Goal: Task Accomplishment & Management: Manage account settings

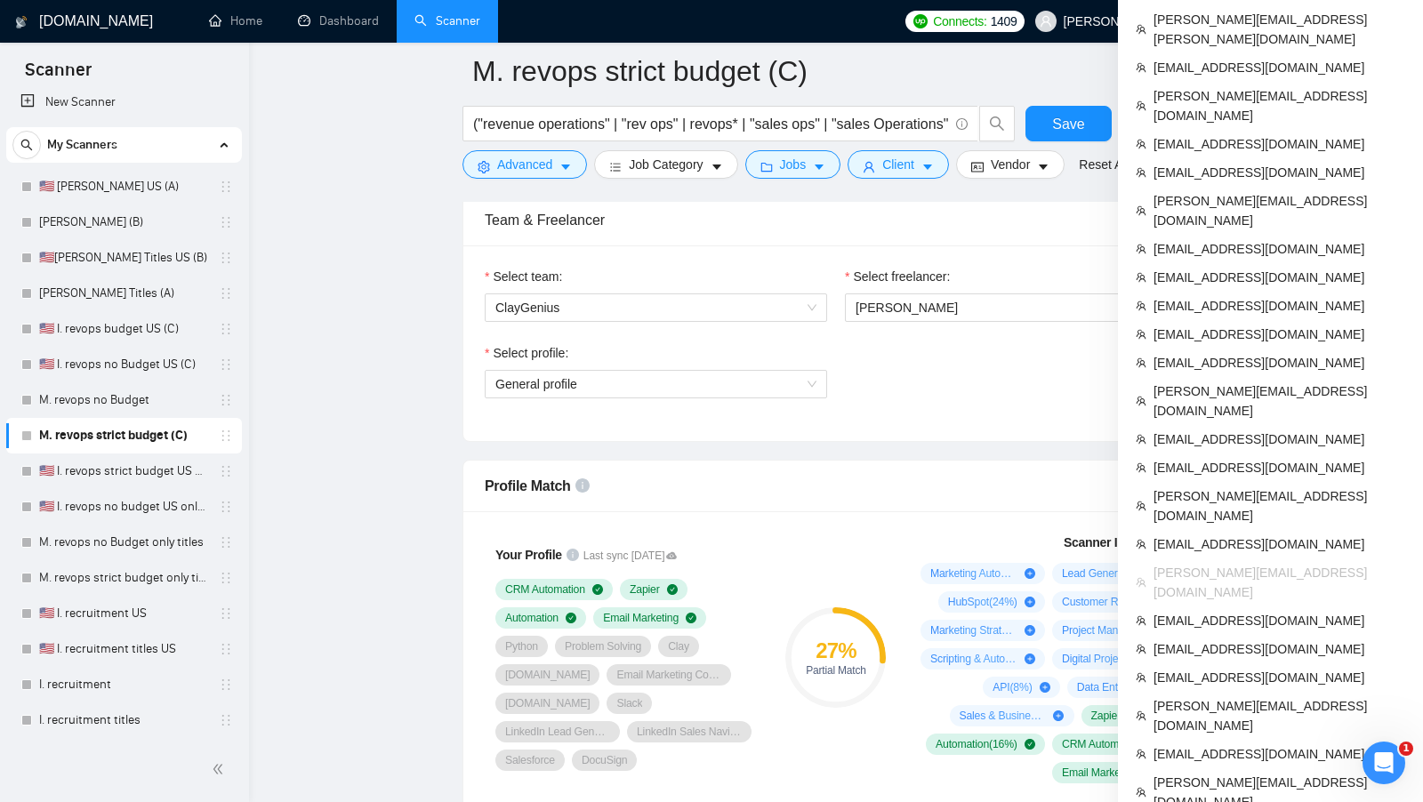
scroll to position [1197, 0]
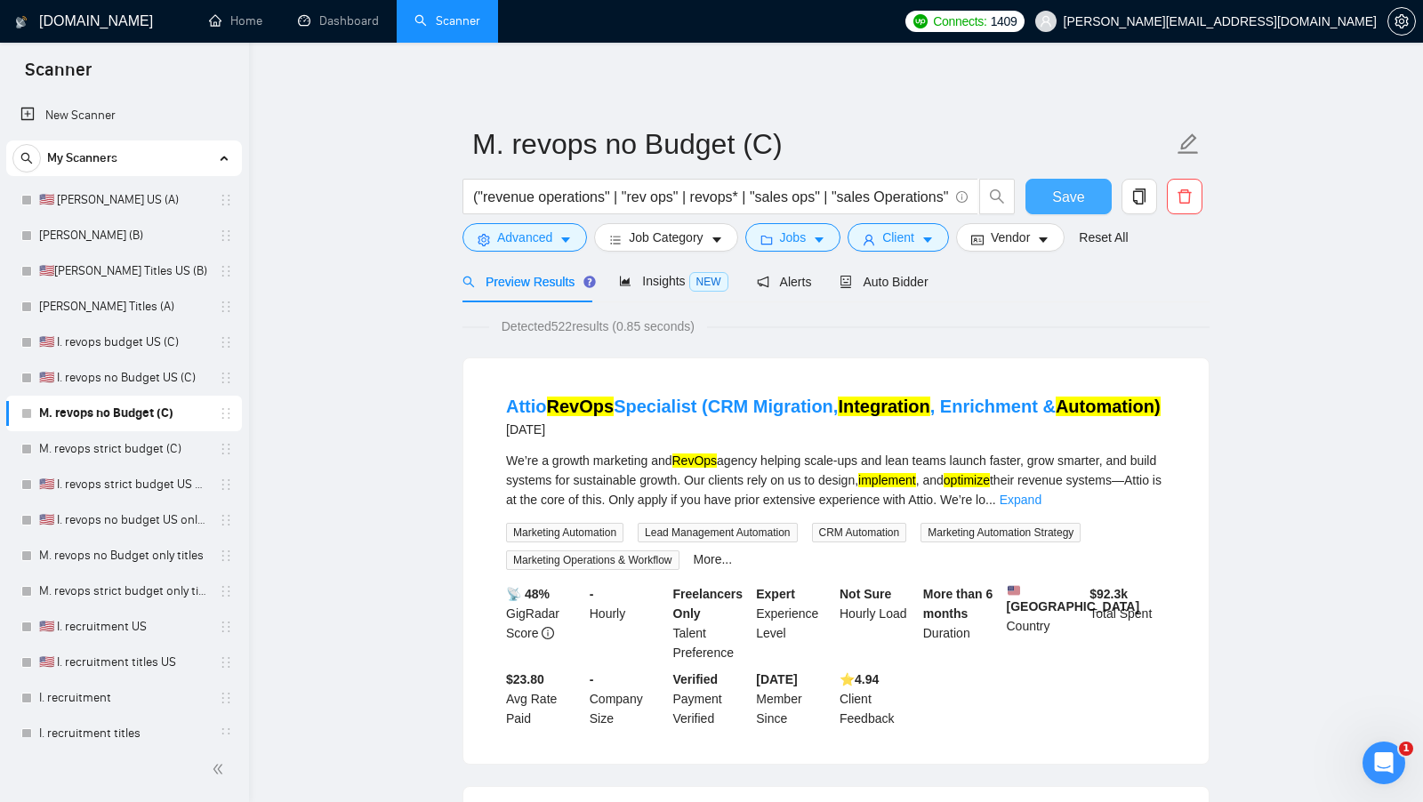
click at [1057, 201] on span "Save" at bounding box center [1068, 197] width 32 height 22
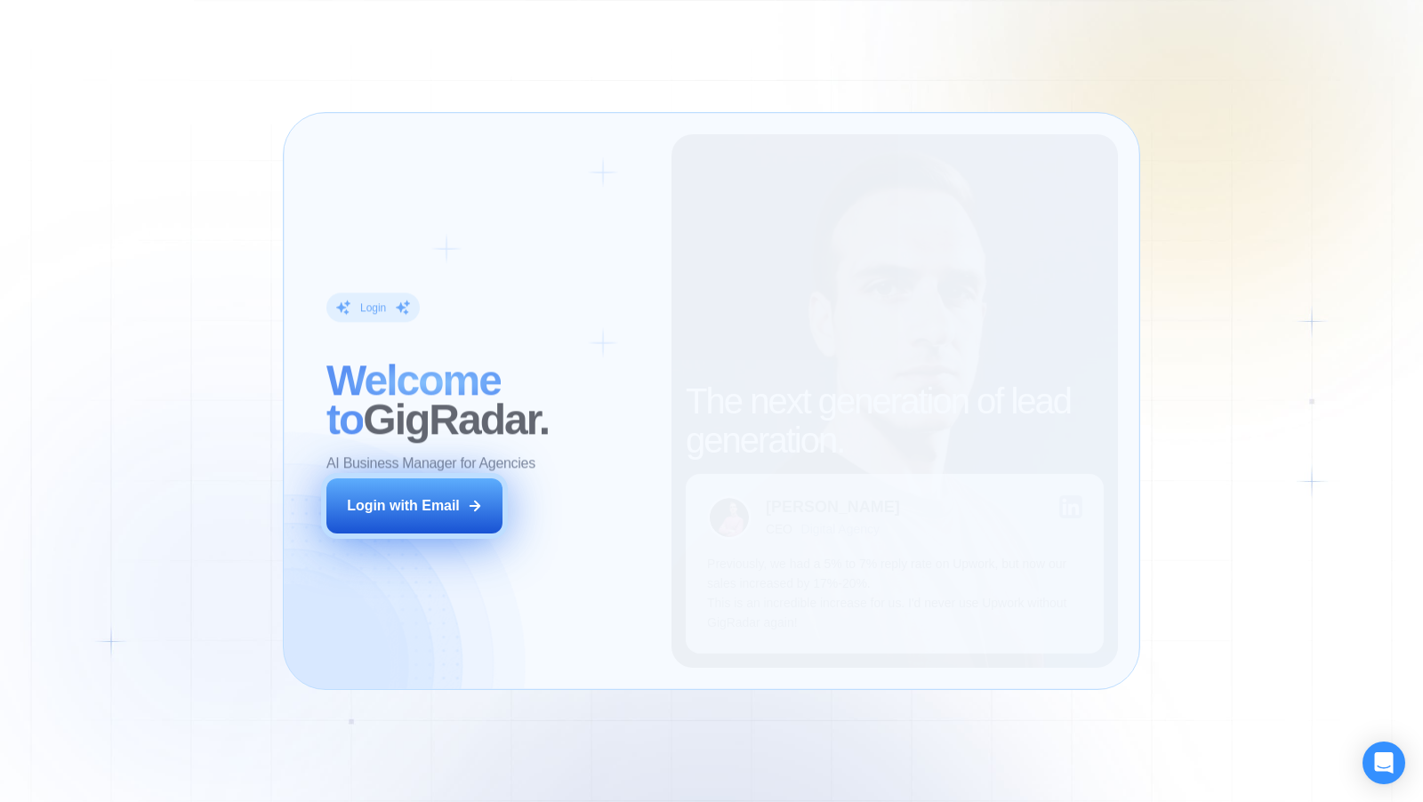
click at [404, 528] on button "Login with Email" at bounding box center [414, 505] width 176 height 55
